Goal: Information Seeking & Learning: Learn about a topic

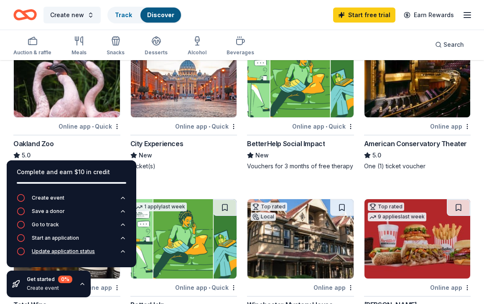
scroll to position [92, 0]
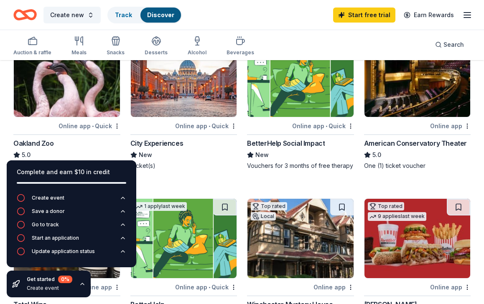
click at [82, 285] on icon "button" at bounding box center [82, 284] width 7 height 7
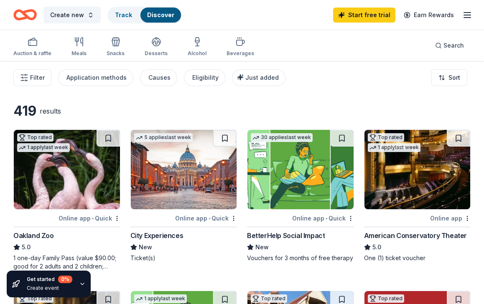
scroll to position [0, 0]
click at [161, 76] on div "Causes" at bounding box center [159, 78] width 22 height 10
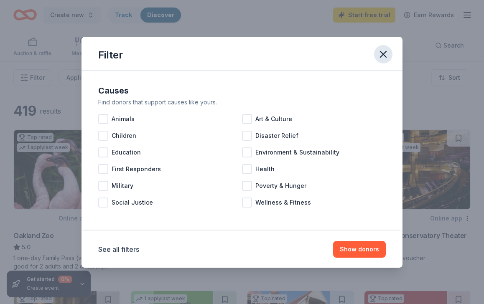
click at [380, 56] on icon "button" at bounding box center [383, 54] width 12 height 12
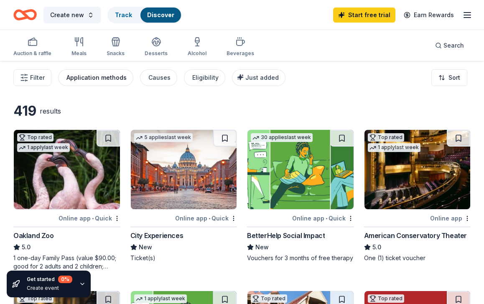
click at [90, 82] on div "Application methods" at bounding box center [96, 78] width 60 height 10
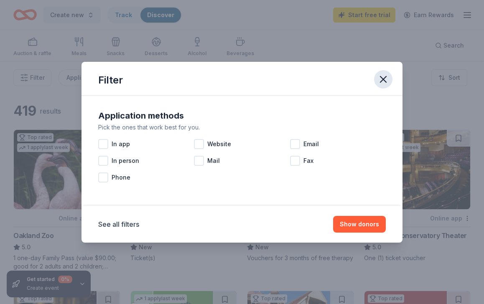
click at [388, 78] on icon "button" at bounding box center [383, 79] width 12 height 12
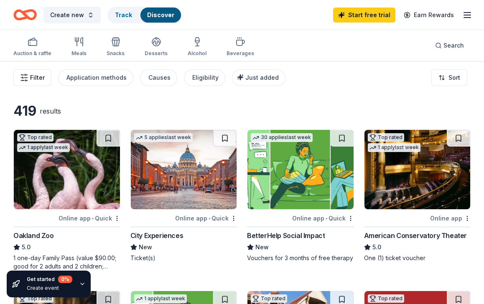
click at [41, 81] on span "Filter" at bounding box center [37, 78] width 15 height 10
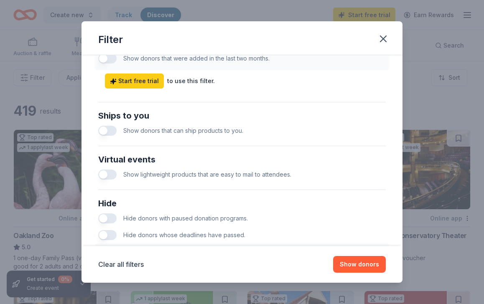
scroll to position [354, 0]
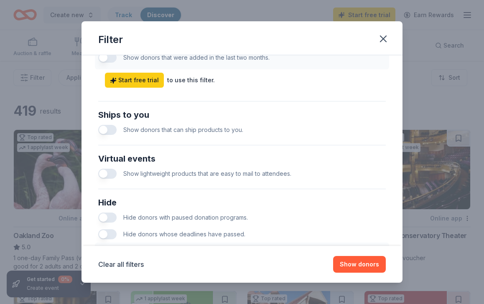
click at [107, 130] on button "button" at bounding box center [107, 130] width 18 height 10
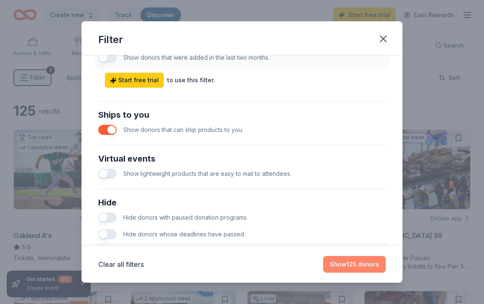
click at [352, 271] on button "Show 125 donors" at bounding box center [354, 264] width 63 height 17
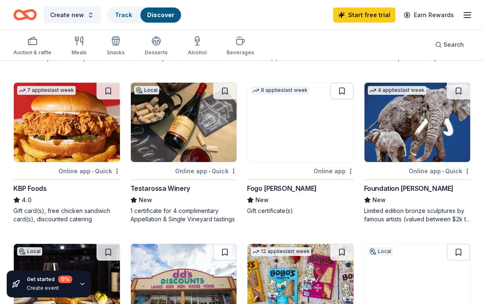
scroll to position [364, 0]
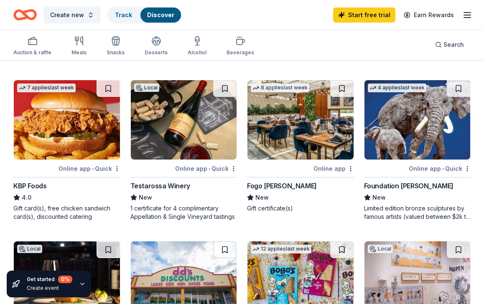
drag, startPoint x: 297, startPoint y: 187, endPoint x: 279, endPoint y: 188, distance: 18.0
drag, startPoint x: 241, startPoint y: 187, endPoint x: 265, endPoint y: 187, distance: 24.6
click at [265, 187] on div "Top rated 1 apply last week Online app Oakland A's 5.0 Tickets, memorabilia Top…" at bounding box center [241, 146] width 457 height 761
drag, startPoint x: 246, startPoint y: 182, endPoint x: 282, endPoint y: 183, distance: 35.9
click at [282, 183] on div "Top rated 1 apply last week Online app Oakland A's 5.0 Tickets, memorabilia Top…" at bounding box center [241, 146] width 457 height 761
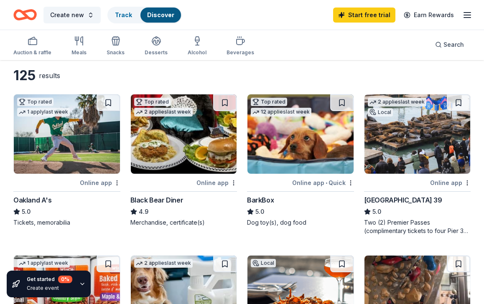
scroll to position [21, 0]
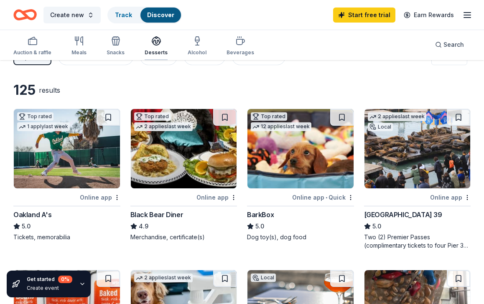
click at [154, 44] on icon "button" at bounding box center [156, 41] width 10 height 10
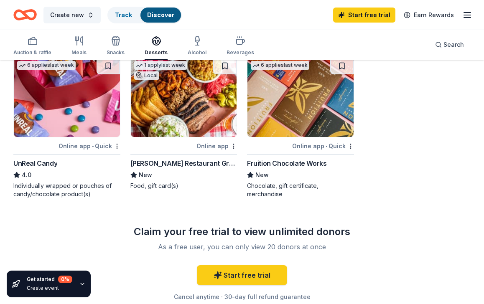
scroll to position [233, 0]
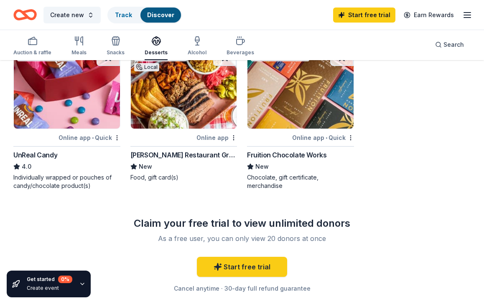
click at [81, 137] on div "Online app • Quick" at bounding box center [89, 137] width 62 height 10
click at [196, 46] on div "Alcohol" at bounding box center [196, 46] width 19 height 20
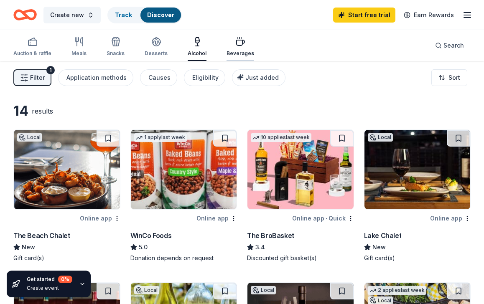
click at [235, 49] on div "Beverages" at bounding box center [240, 47] width 28 height 20
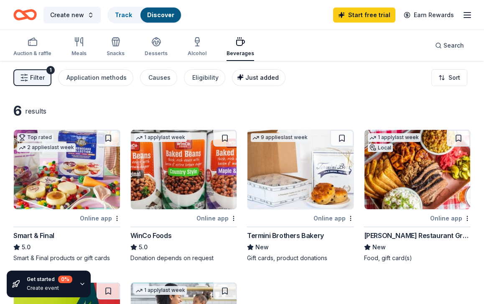
click at [251, 73] on div "Just added" at bounding box center [259, 78] width 38 height 10
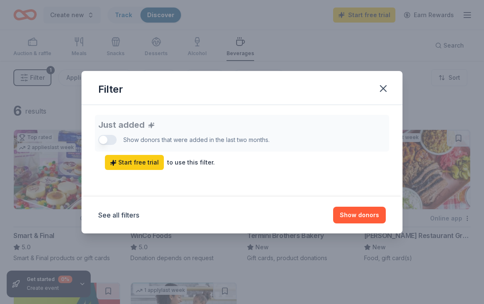
click at [110, 139] on div "Just added Show donors that were added in the last two months. Start free trial…" at bounding box center [241, 142] width 287 height 55
click at [104, 139] on div "Just added Show donors that were added in the last two months. Start free trial…" at bounding box center [241, 142] width 287 height 55
click at [363, 220] on button "Show donors" at bounding box center [359, 215] width 53 height 17
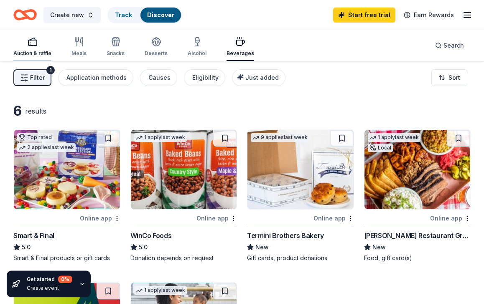
click at [35, 46] on icon "button" at bounding box center [33, 42] width 10 height 10
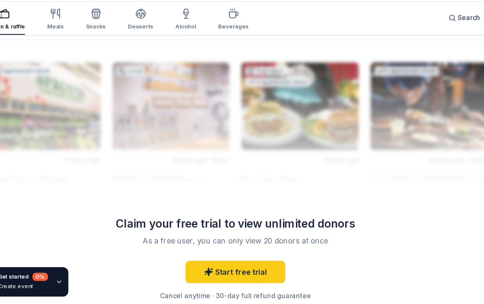
scroll to position [864, 0]
